Goal: Find contact information: Find contact information

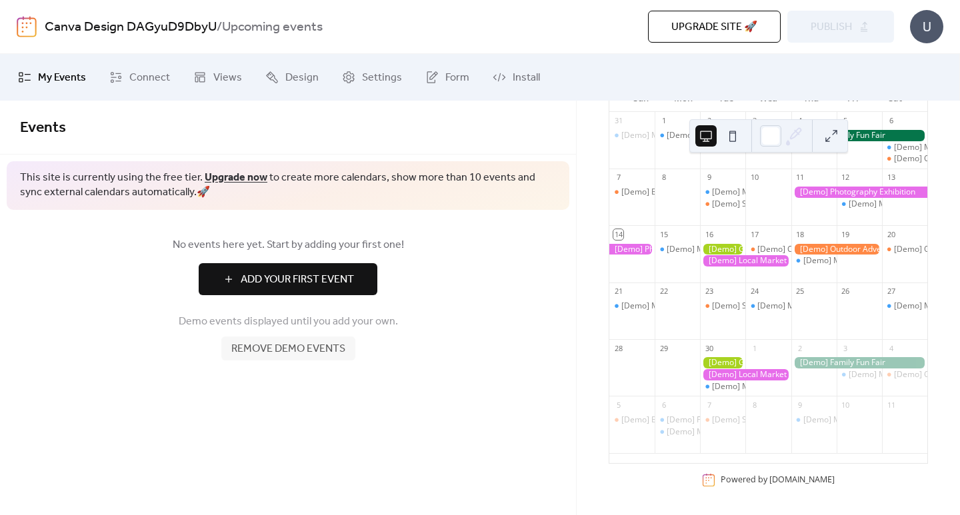
scroll to position [143, 0]
click at [121, 80] on icon at bounding box center [115, 77] width 13 height 13
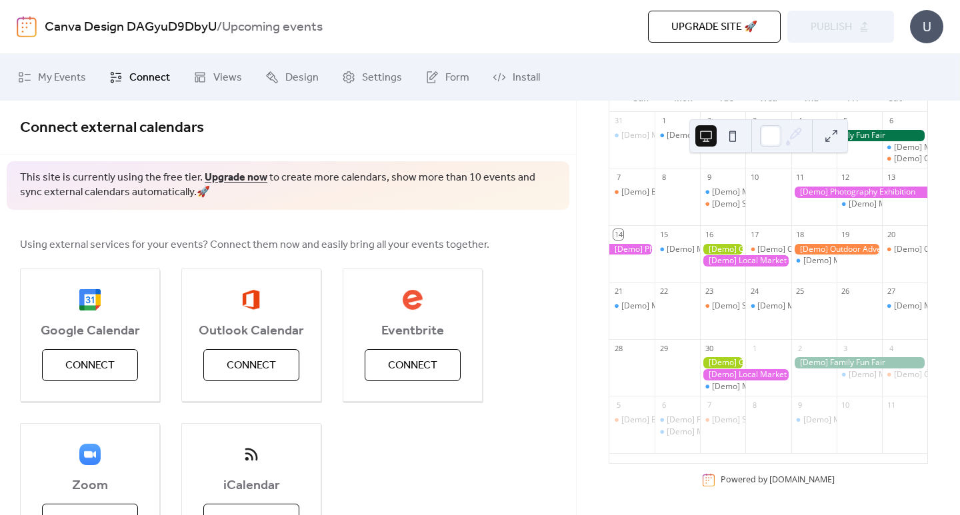
click at [213, 72] on span "Views" at bounding box center [227, 78] width 29 height 16
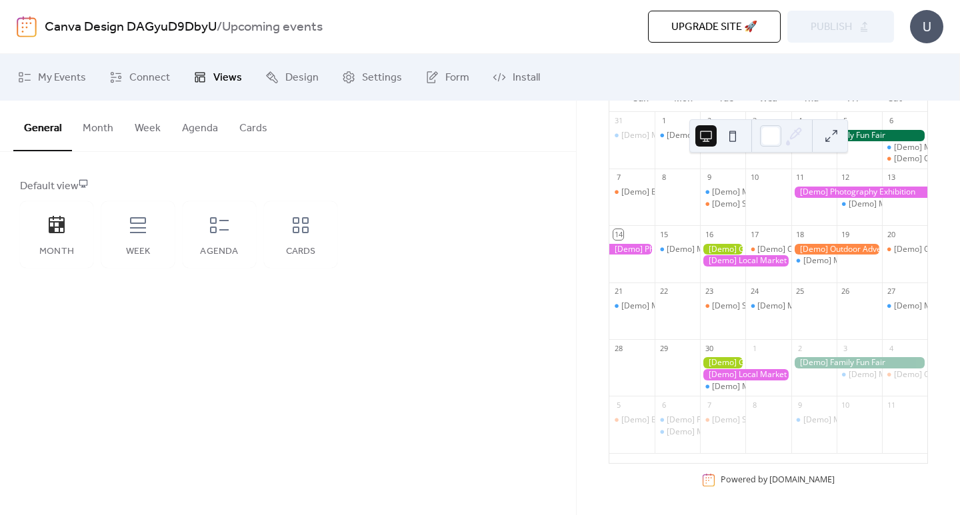
click at [142, 239] on div "Week" at bounding box center [137, 234] width 73 height 67
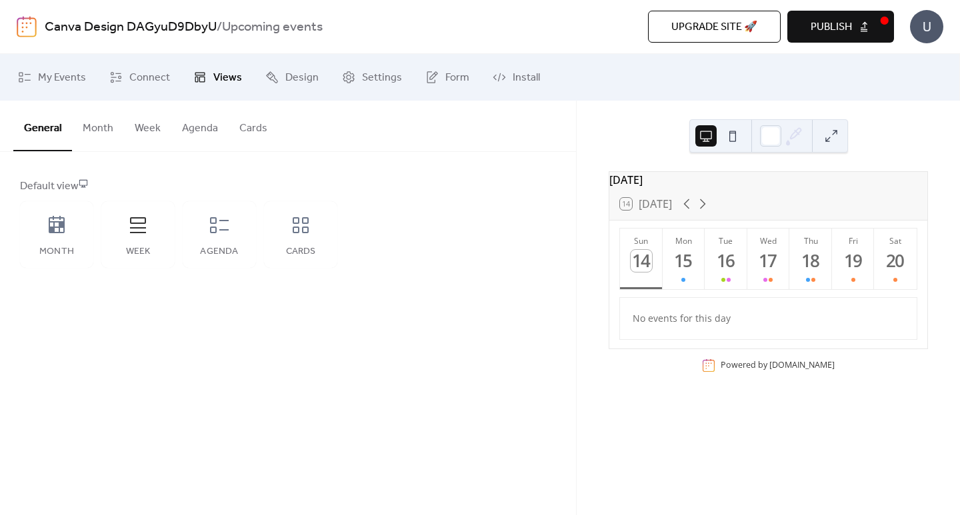
click at [222, 237] on div "Agenda" at bounding box center [219, 234] width 73 height 67
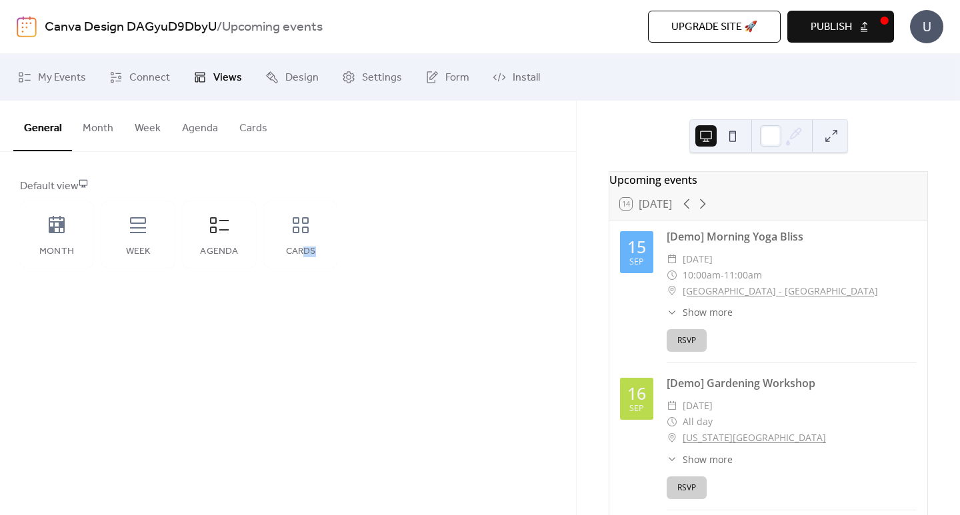
drag, startPoint x: 325, startPoint y: 270, endPoint x: 301, endPoint y: 247, distance: 32.5
click at [301, 247] on div "Default view Month Week Agenda Cards" at bounding box center [288, 223] width 576 height 143
click at [301, 247] on div "Cards" at bounding box center [300, 252] width 47 height 11
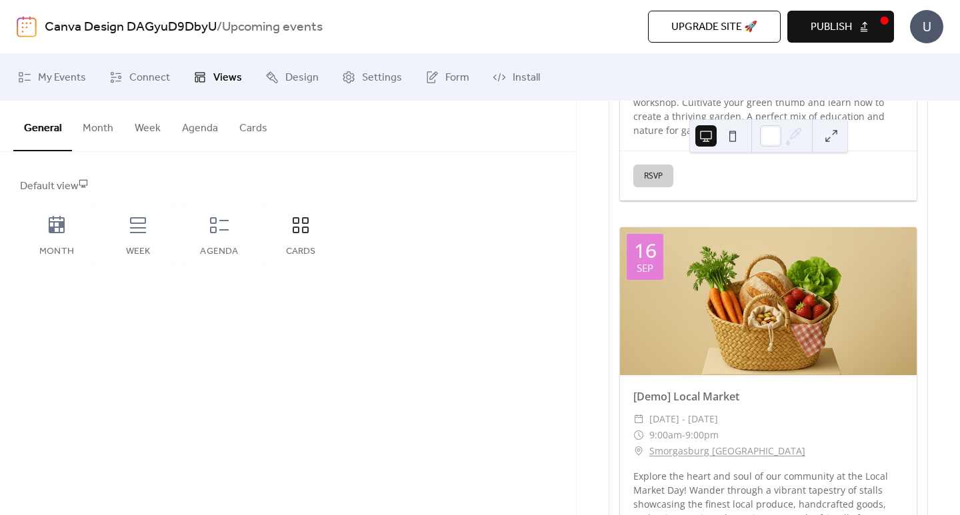
scroll to position [810, 0]
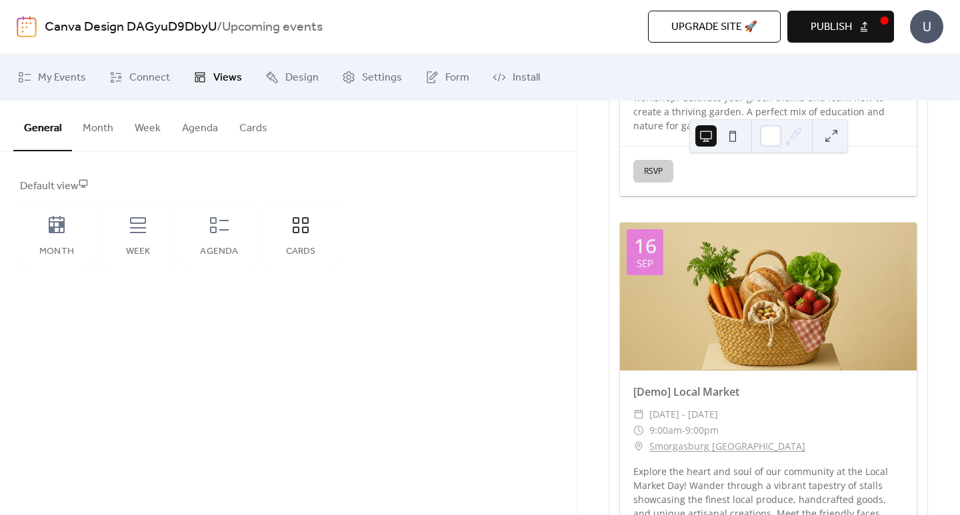
click at [737, 21] on span "Upgrade site 🚀" at bounding box center [714, 27] width 86 height 16
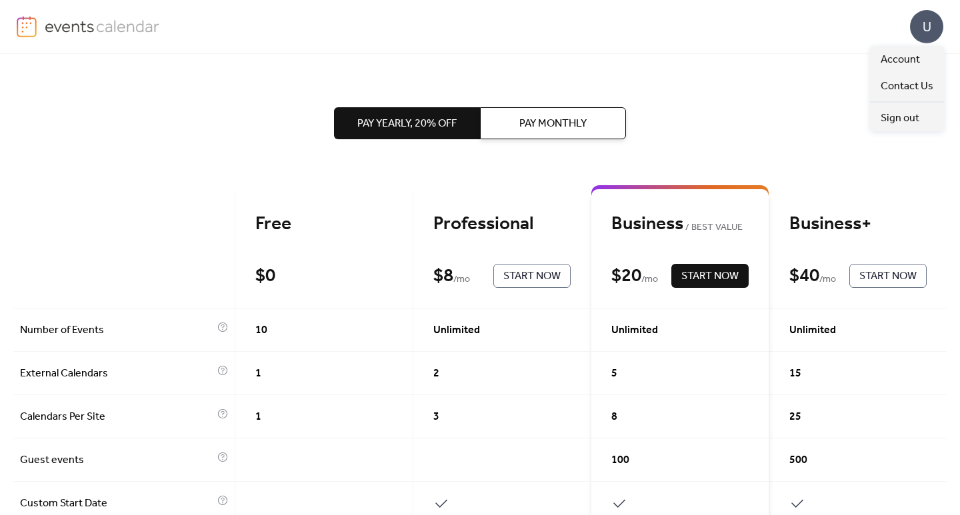
click at [926, 23] on div "U" at bounding box center [926, 26] width 33 height 33
click at [903, 87] on span "Contact Us" at bounding box center [907, 87] width 53 height 16
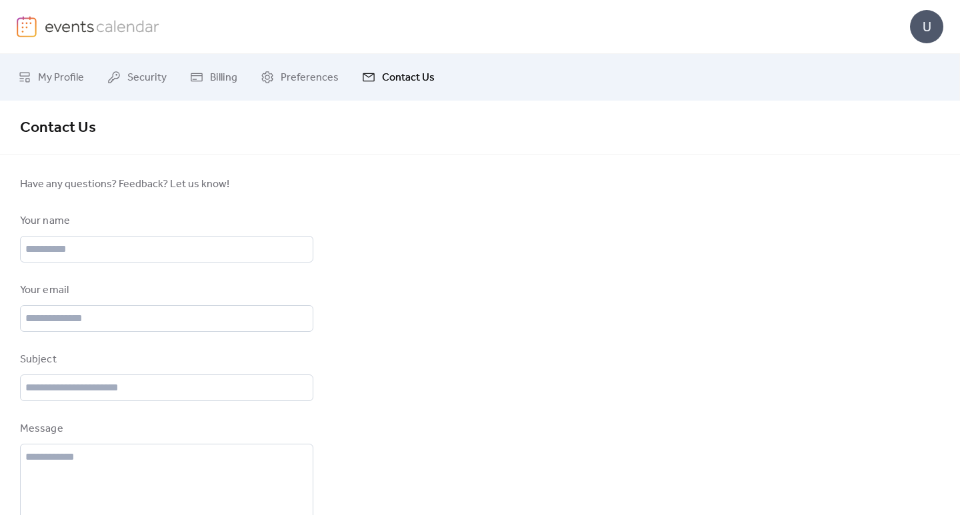
click at [60, 31] on img at bounding box center [102, 26] width 115 height 20
